Goal: Task Accomplishment & Management: Use online tool/utility

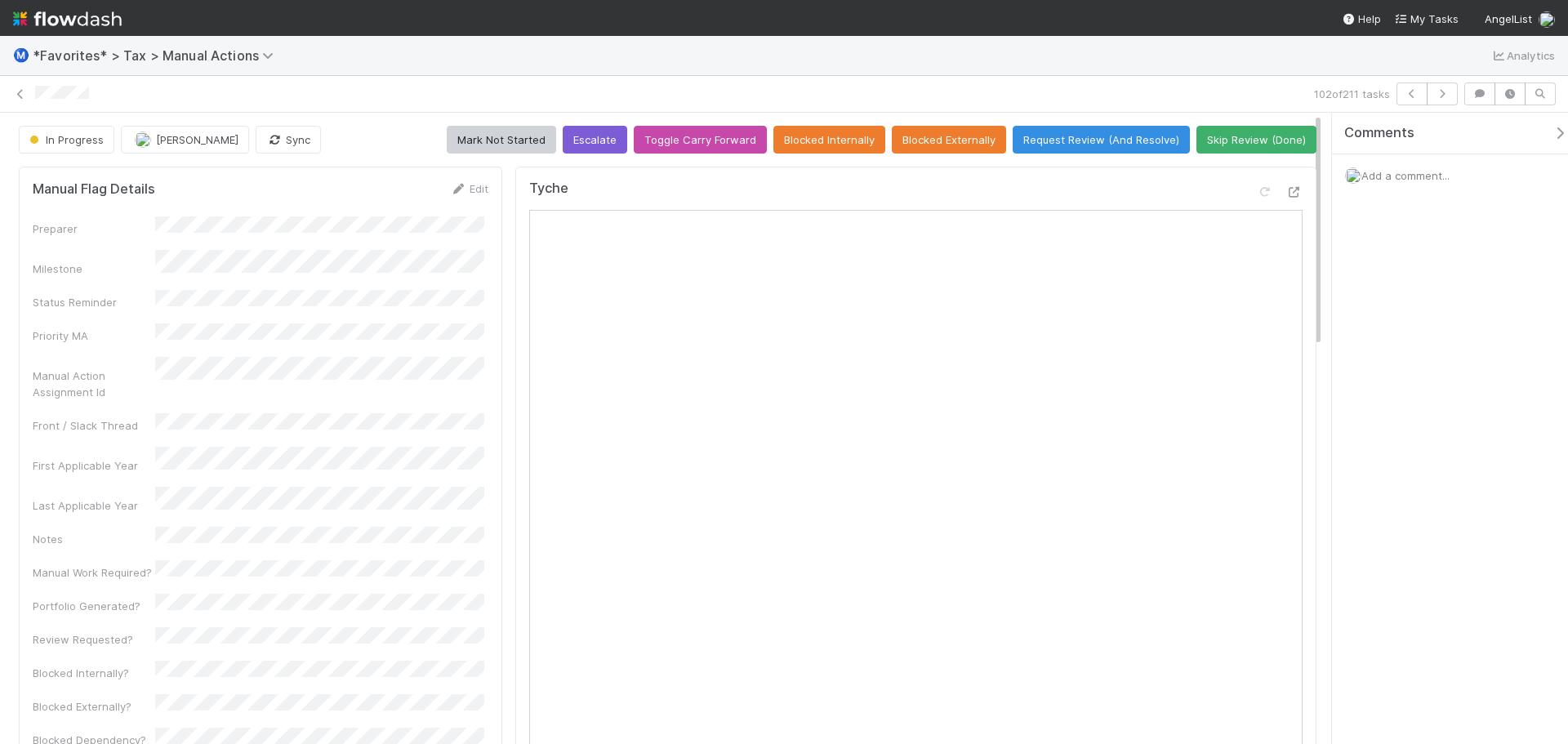
click at [1282, 182] on div "Tyche" at bounding box center [916, 195] width 773 height 29
click at [1289, 190] on icon at bounding box center [1294, 192] width 17 height 11
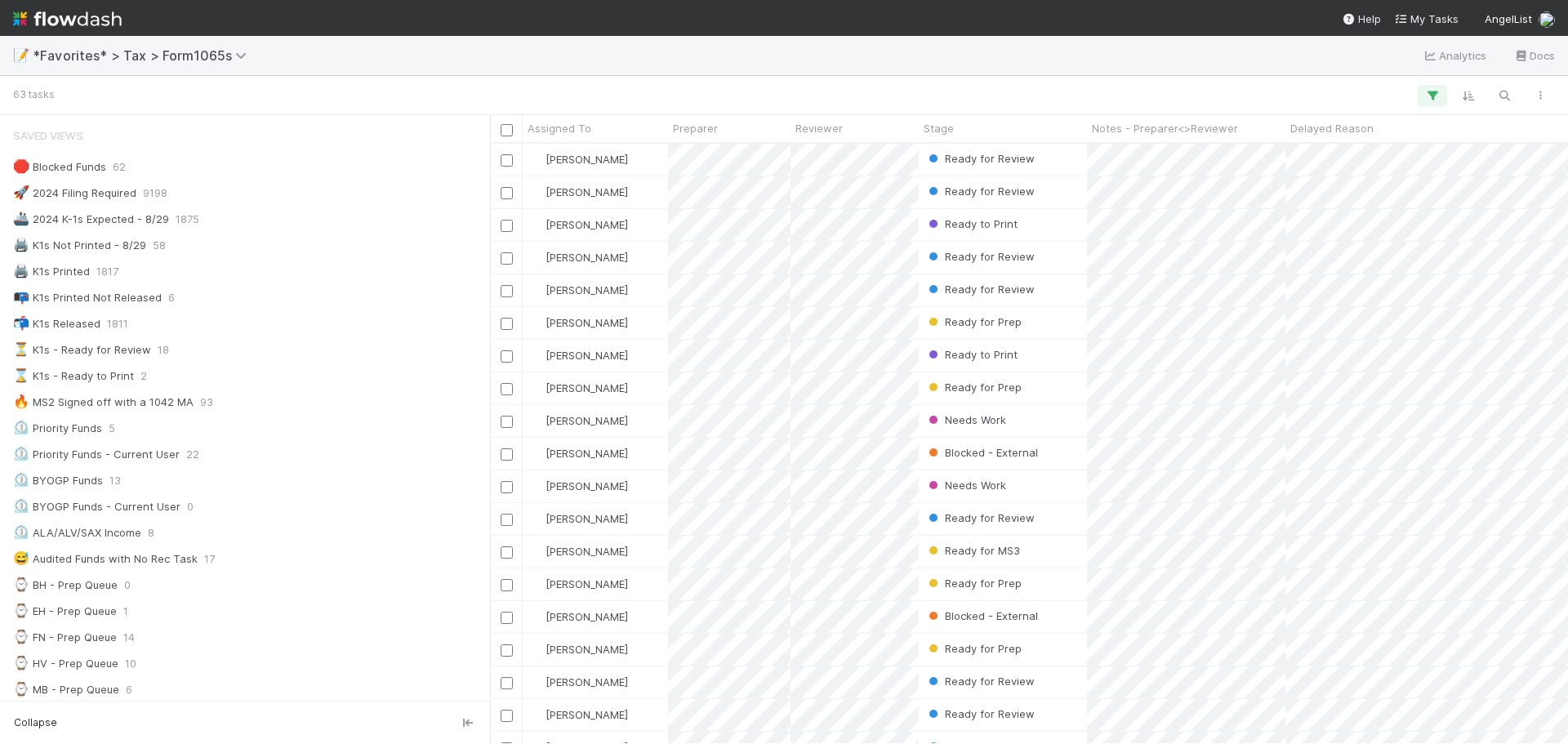
click at [88, 23] on img at bounding box center [67, 19] width 109 height 27
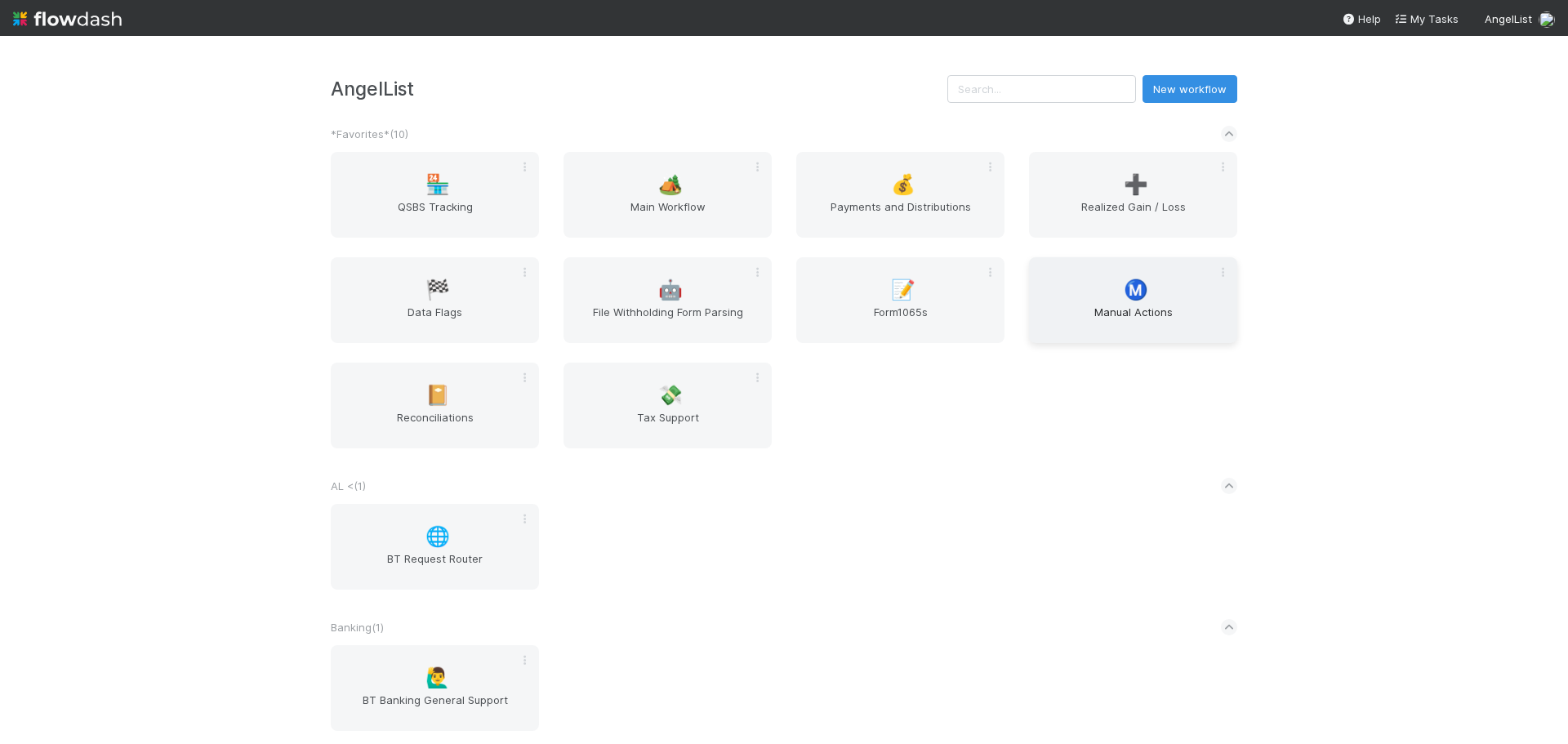
click at [1106, 314] on span "Manual Actions" at bounding box center [1132, 319] width 195 height 32
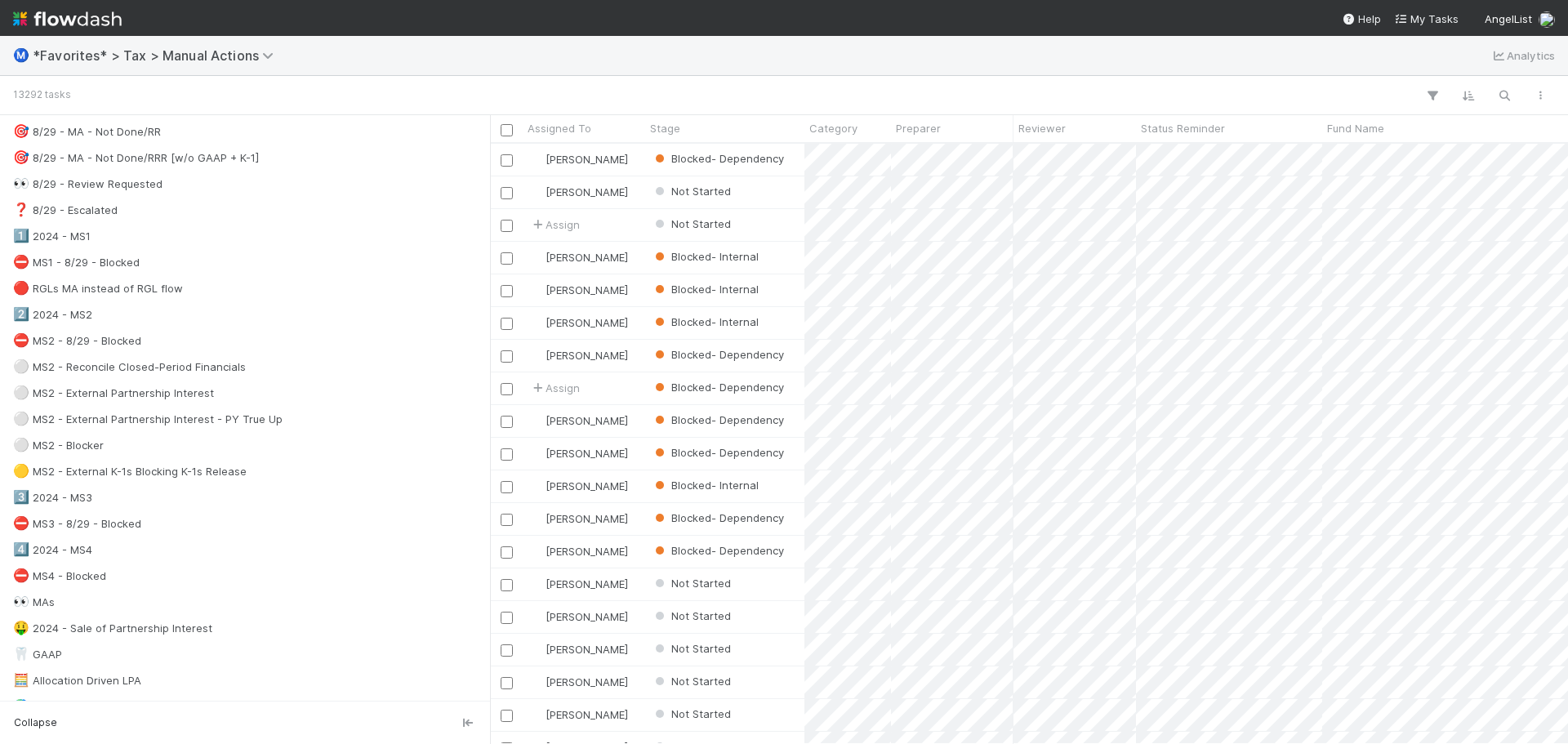
scroll to position [980, 0]
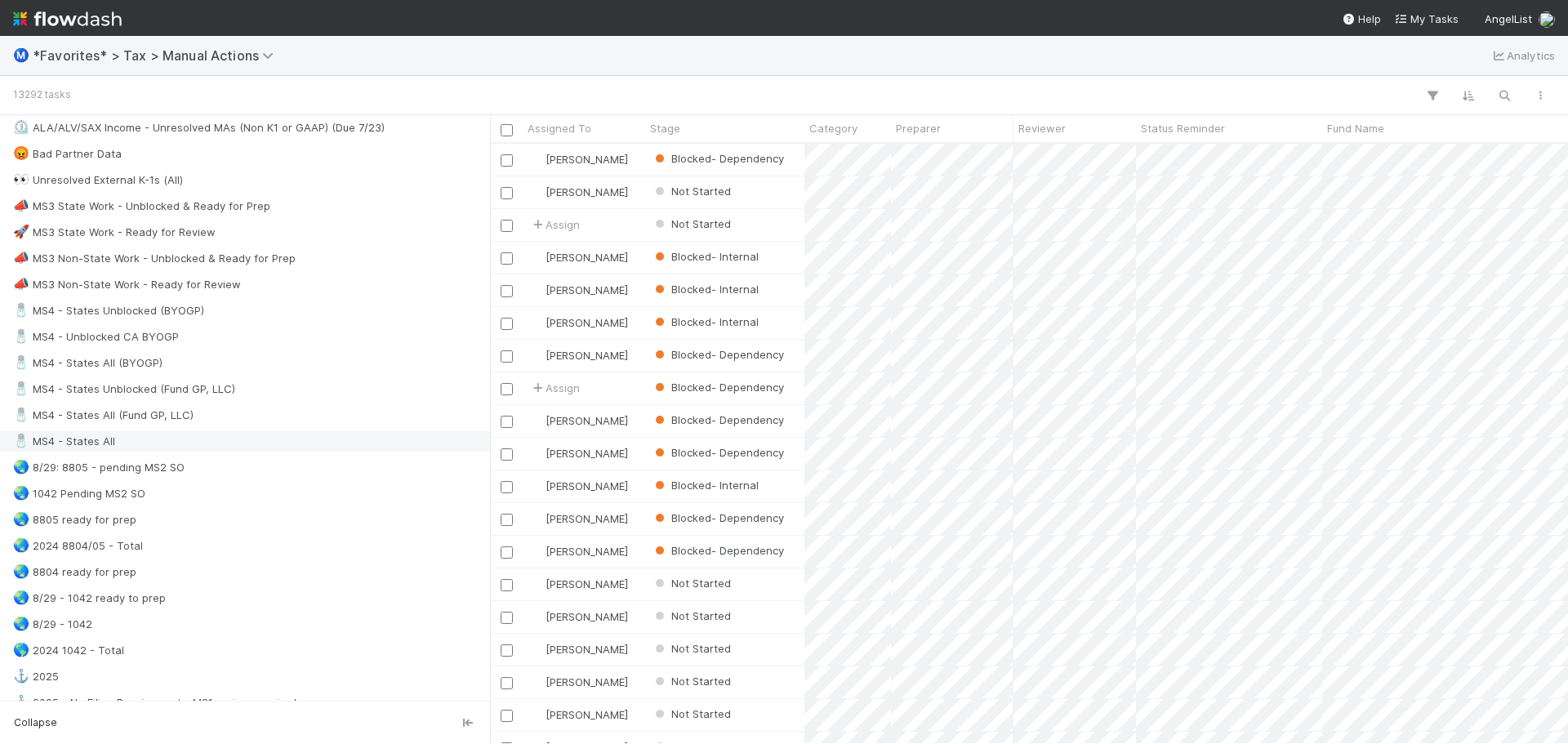
click at [180, 435] on div "🧂 MS4 - States All" at bounding box center [249, 442] width 473 height 21
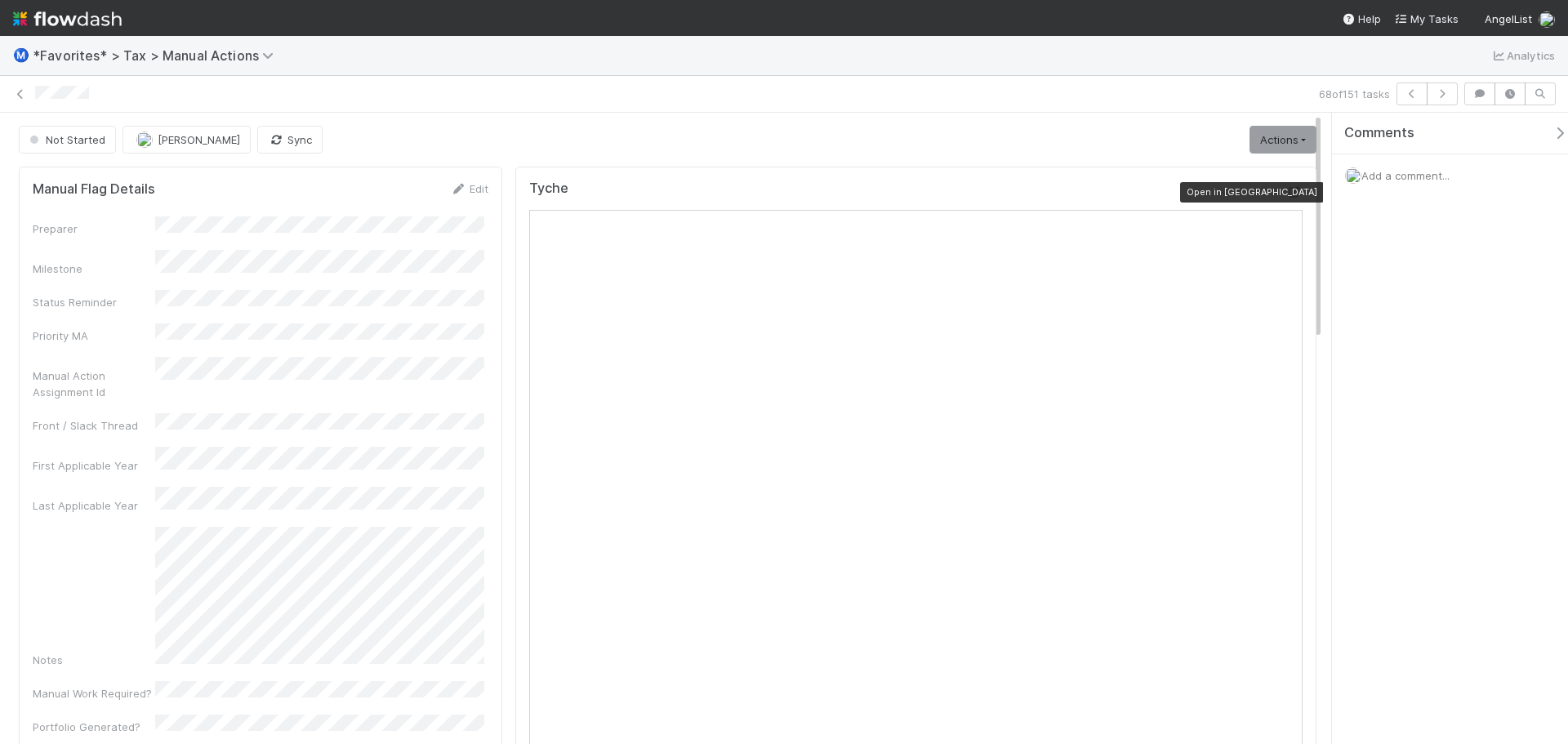
click at [1286, 191] on icon at bounding box center [1294, 192] width 17 height 11
click at [20, 93] on icon at bounding box center [21, 94] width 17 height 11
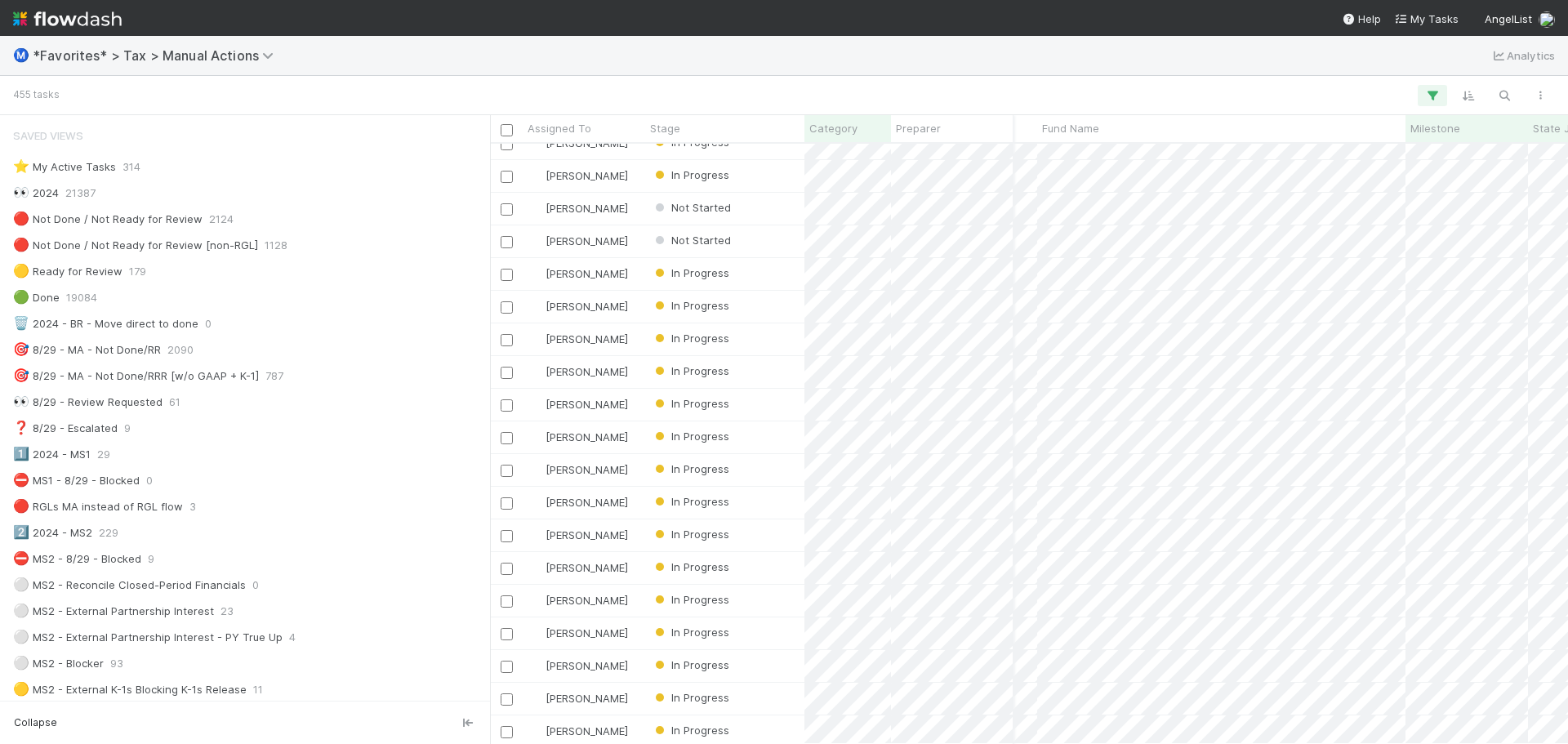
scroll to position [2369, 274]
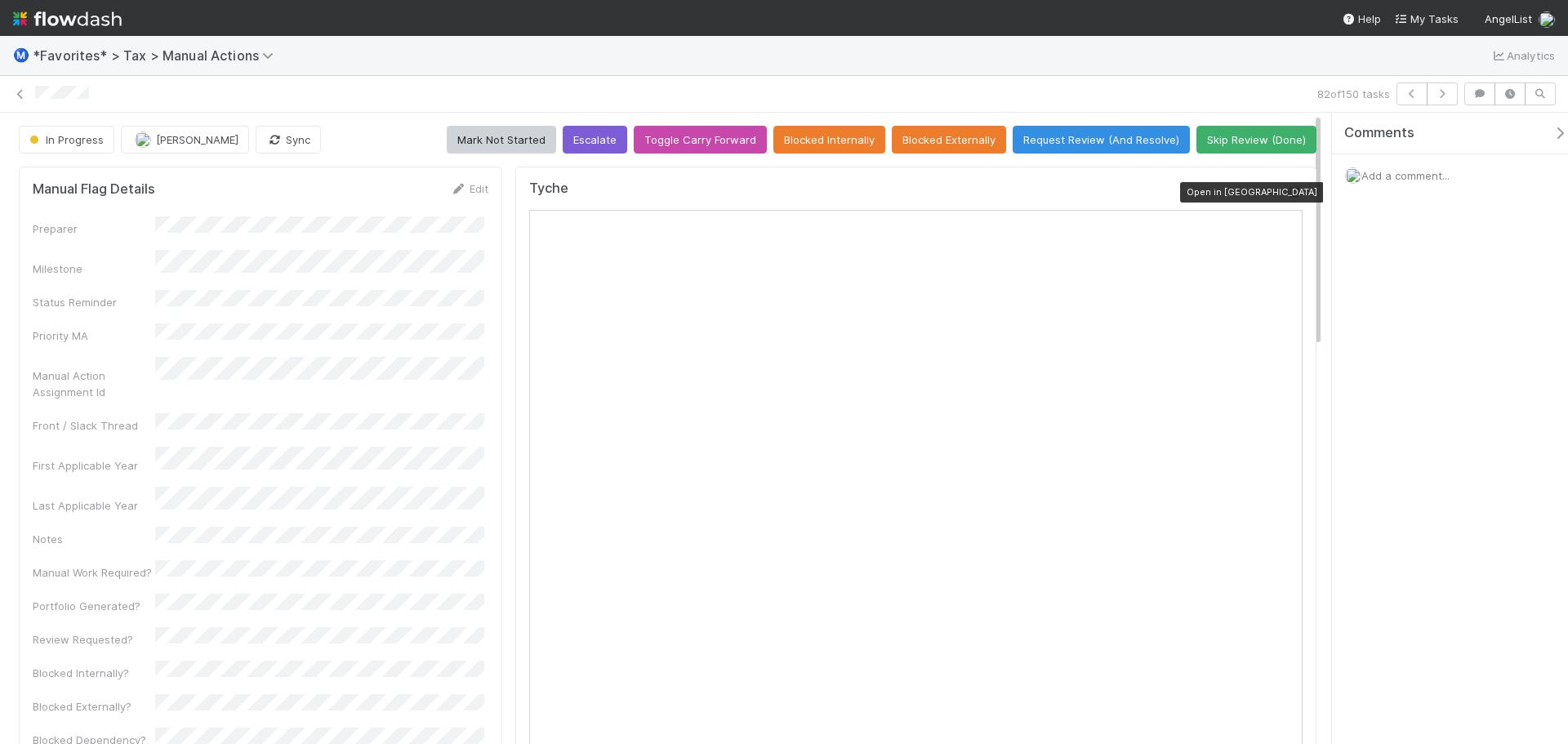
click at [1286, 195] on icon at bounding box center [1294, 192] width 17 height 11
click at [1045, 133] on button "Request Review (And Resolve)" at bounding box center [1101, 140] width 177 height 27
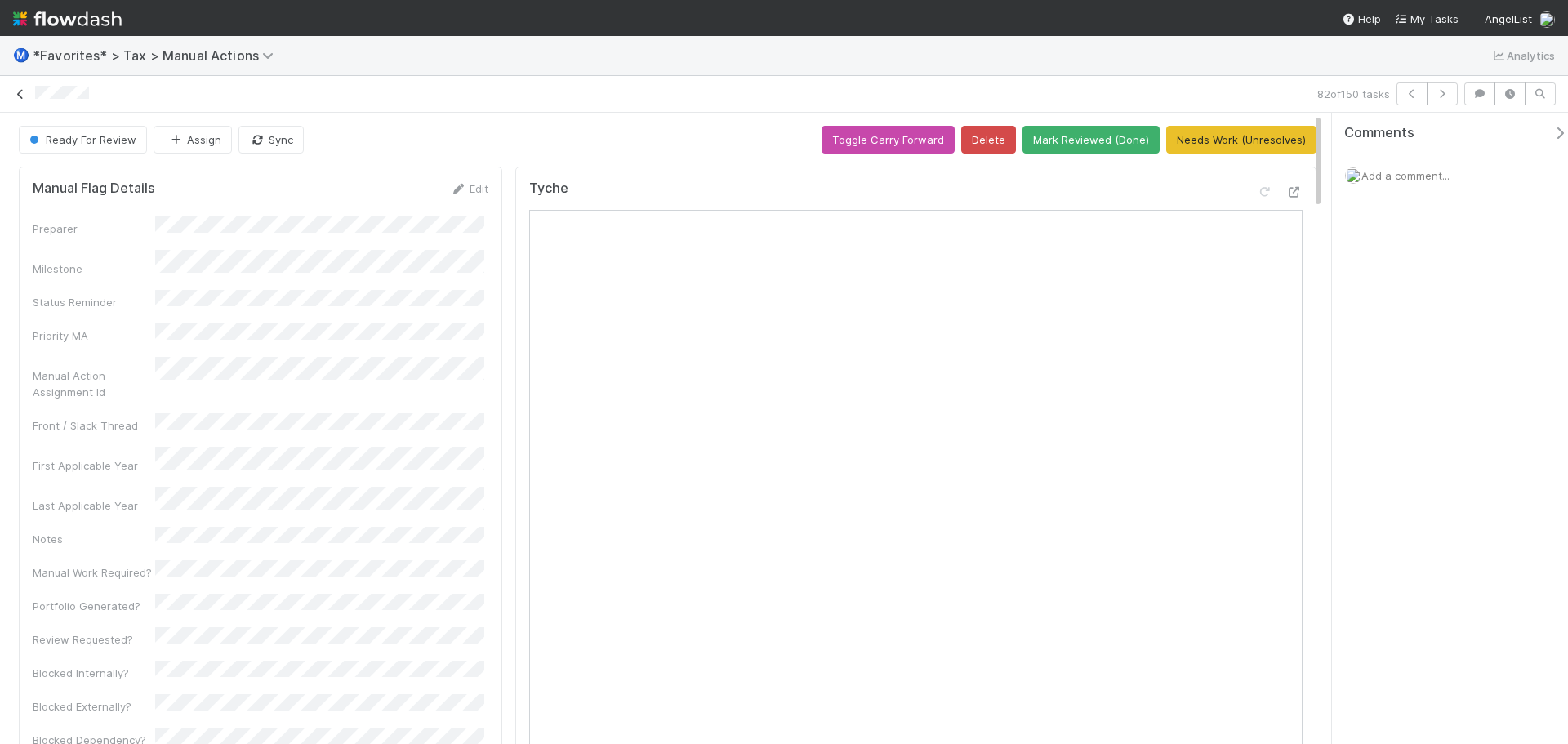
click at [21, 94] on icon at bounding box center [21, 94] width 17 height 11
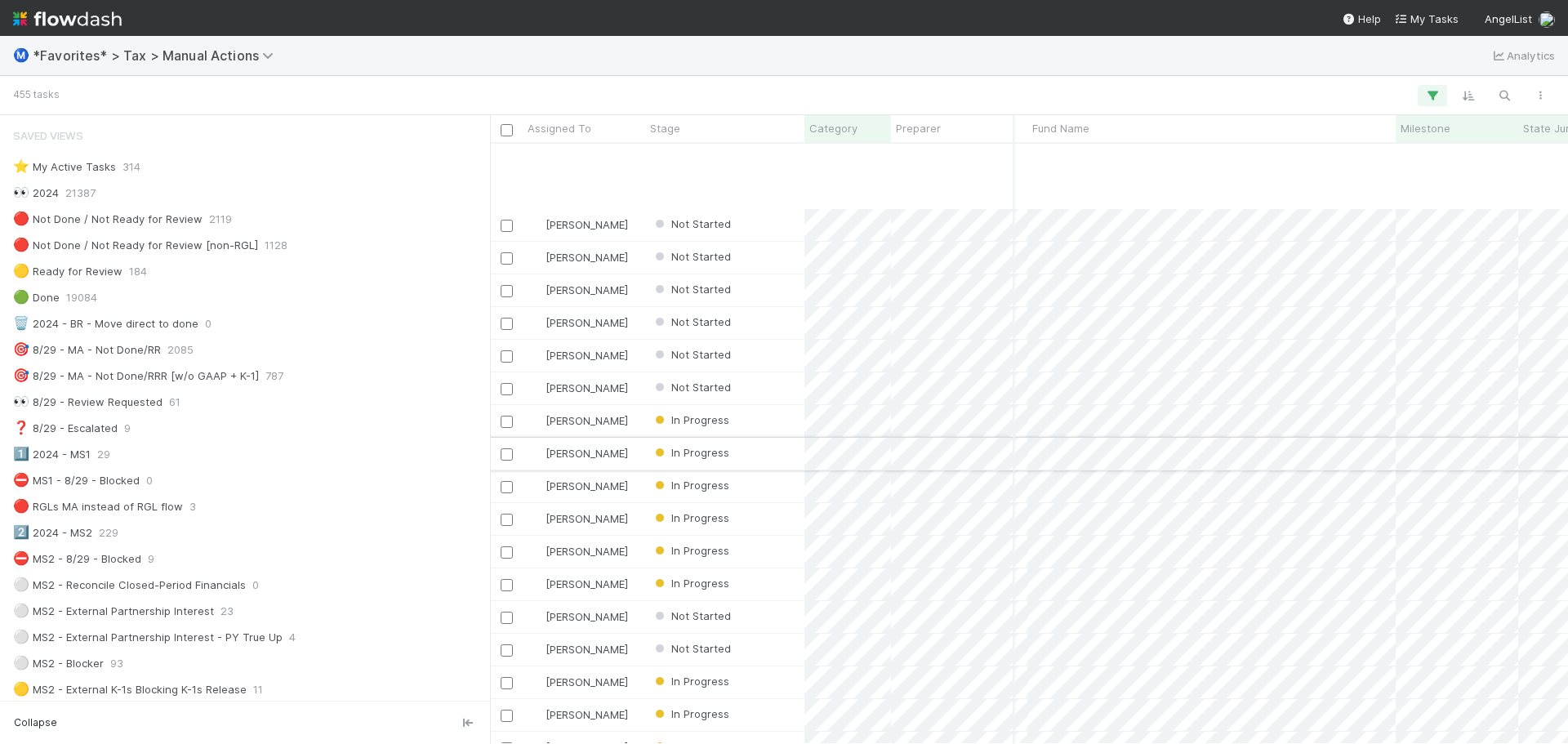
scroll to position [2288, 295]
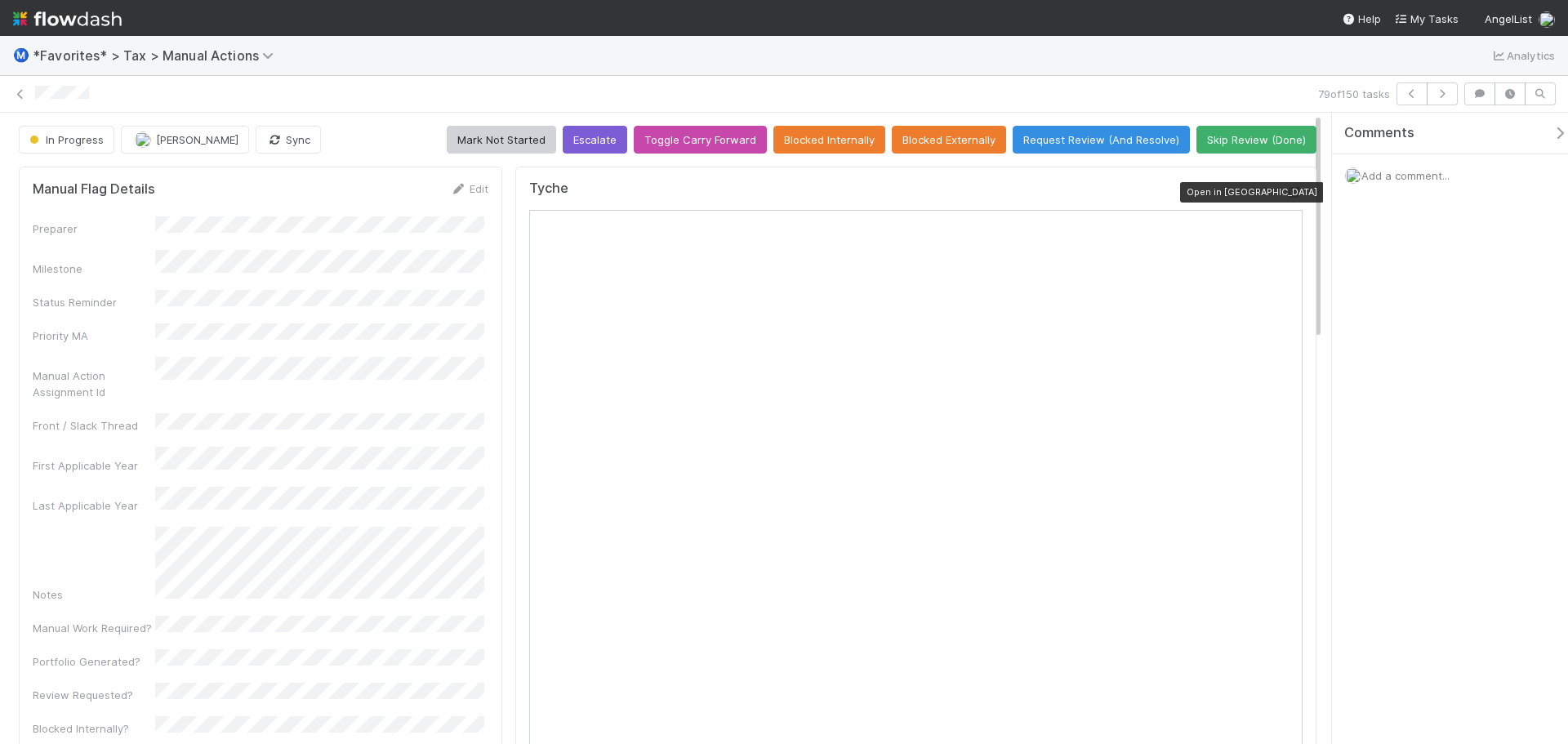
click at [1286, 191] on icon at bounding box center [1294, 192] width 17 height 11
